Goal: Transaction & Acquisition: Subscribe to service/newsletter

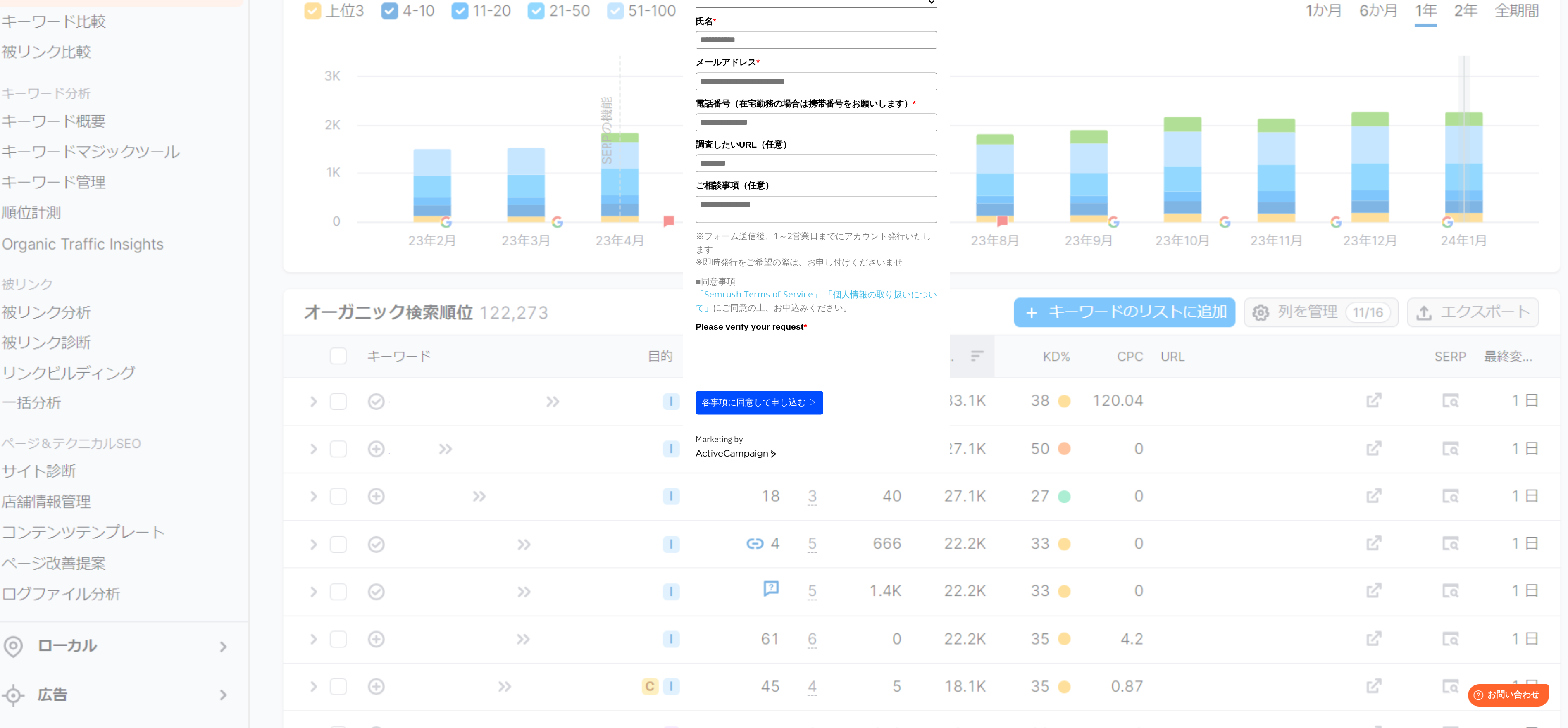
scroll to position [26, 0]
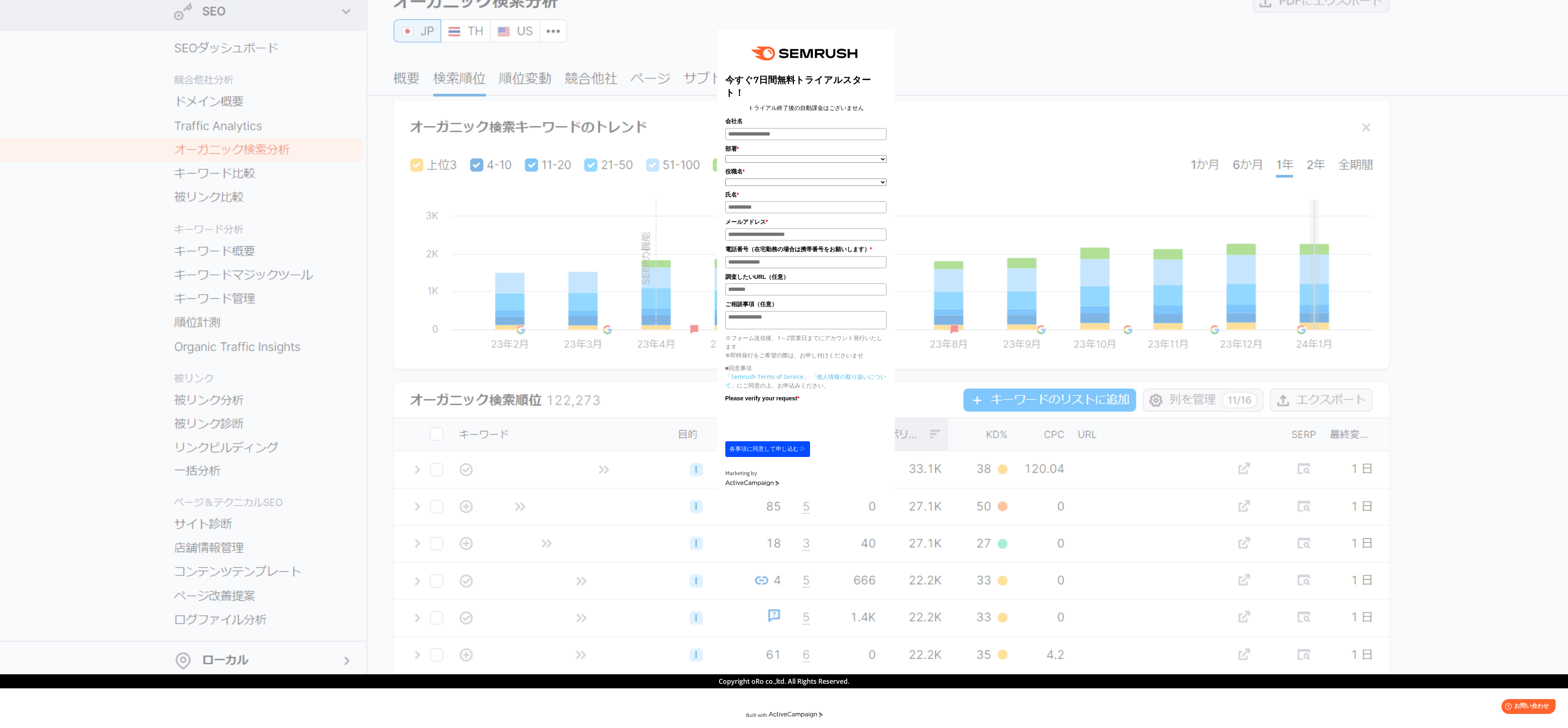
click at [236, 178] on div "**********" at bounding box center [806, 236] width 1446 height 517
click at [235, 179] on div "**********" at bounding box center [806, 236] width 1446 height 517
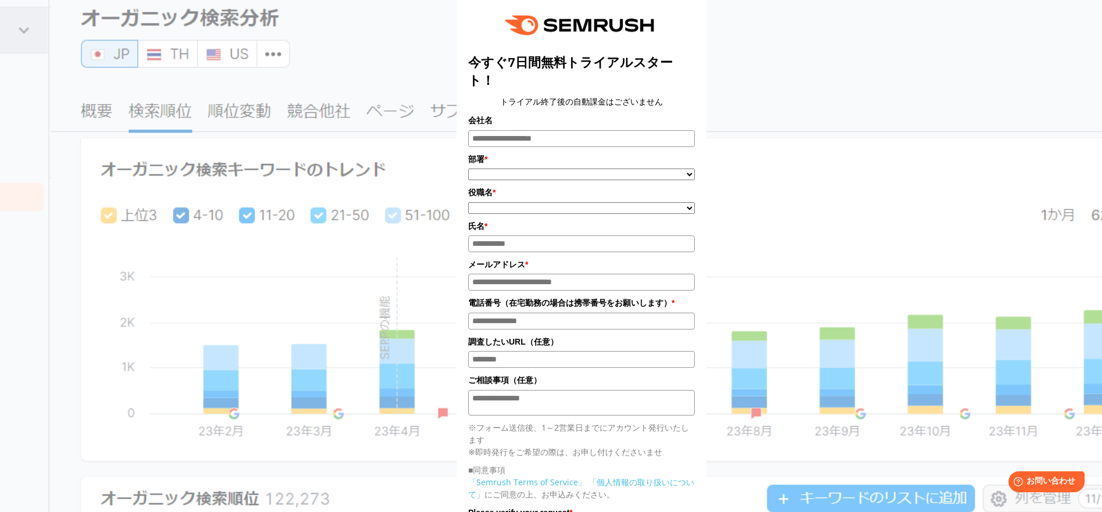
scroll to position [99, 0]
